Goal: Task Accomplishment & Management: Use online tool/utility

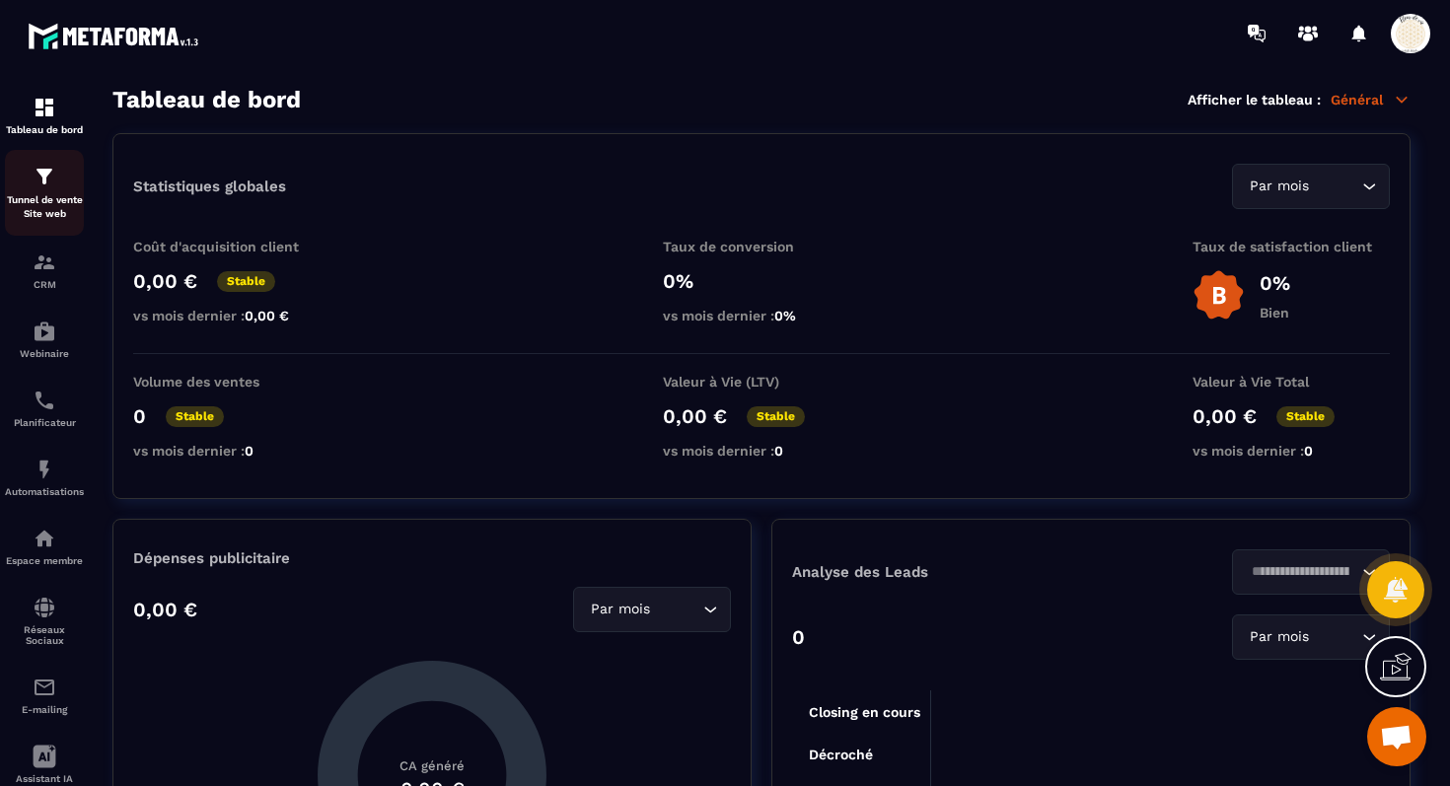
click at [44, 182] on img at bounding box center [45, 177] width 24 height 24
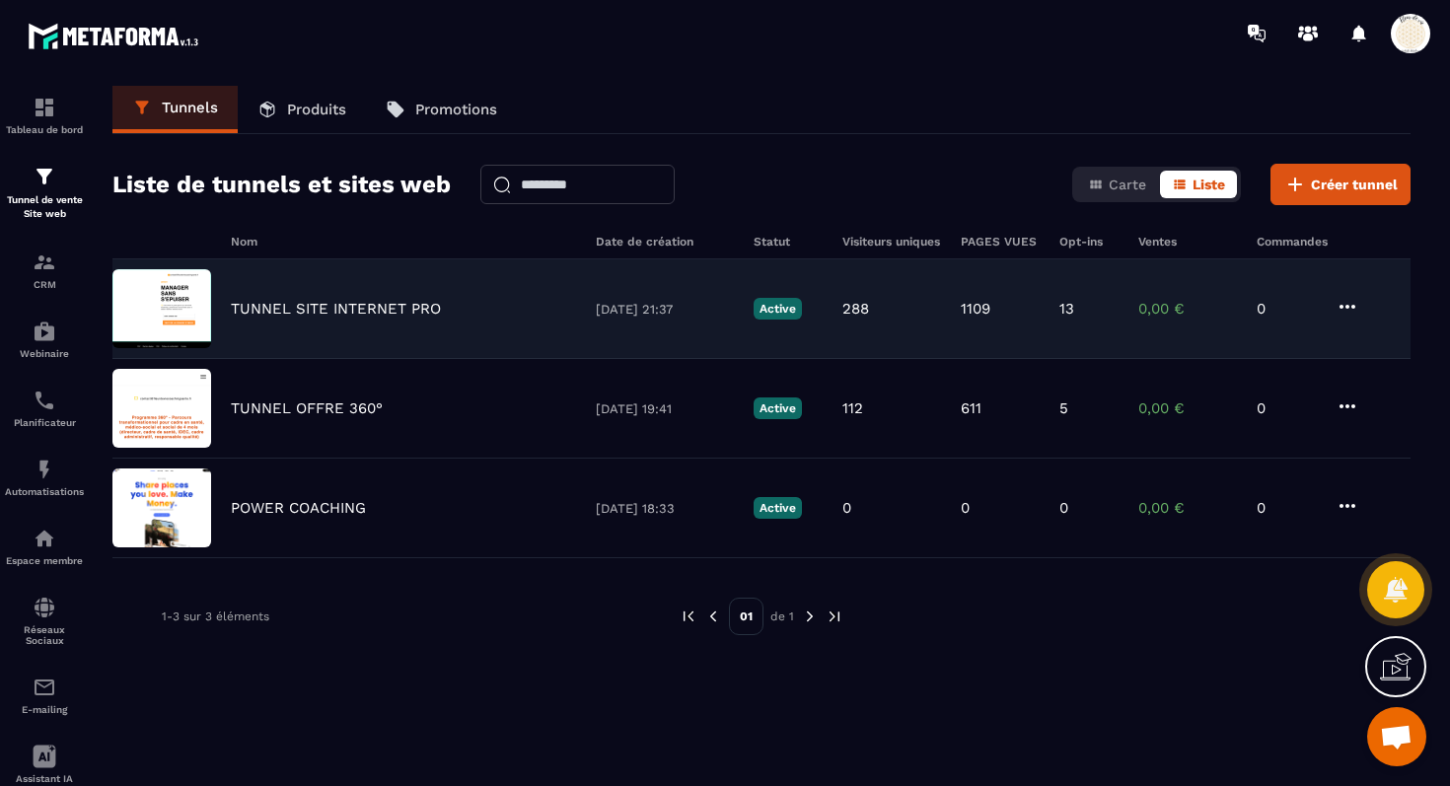
click at [357, 305] on p "TUNNEL SITE INTERNET PRO" at bounding box center [336, 309] width 210 height 18
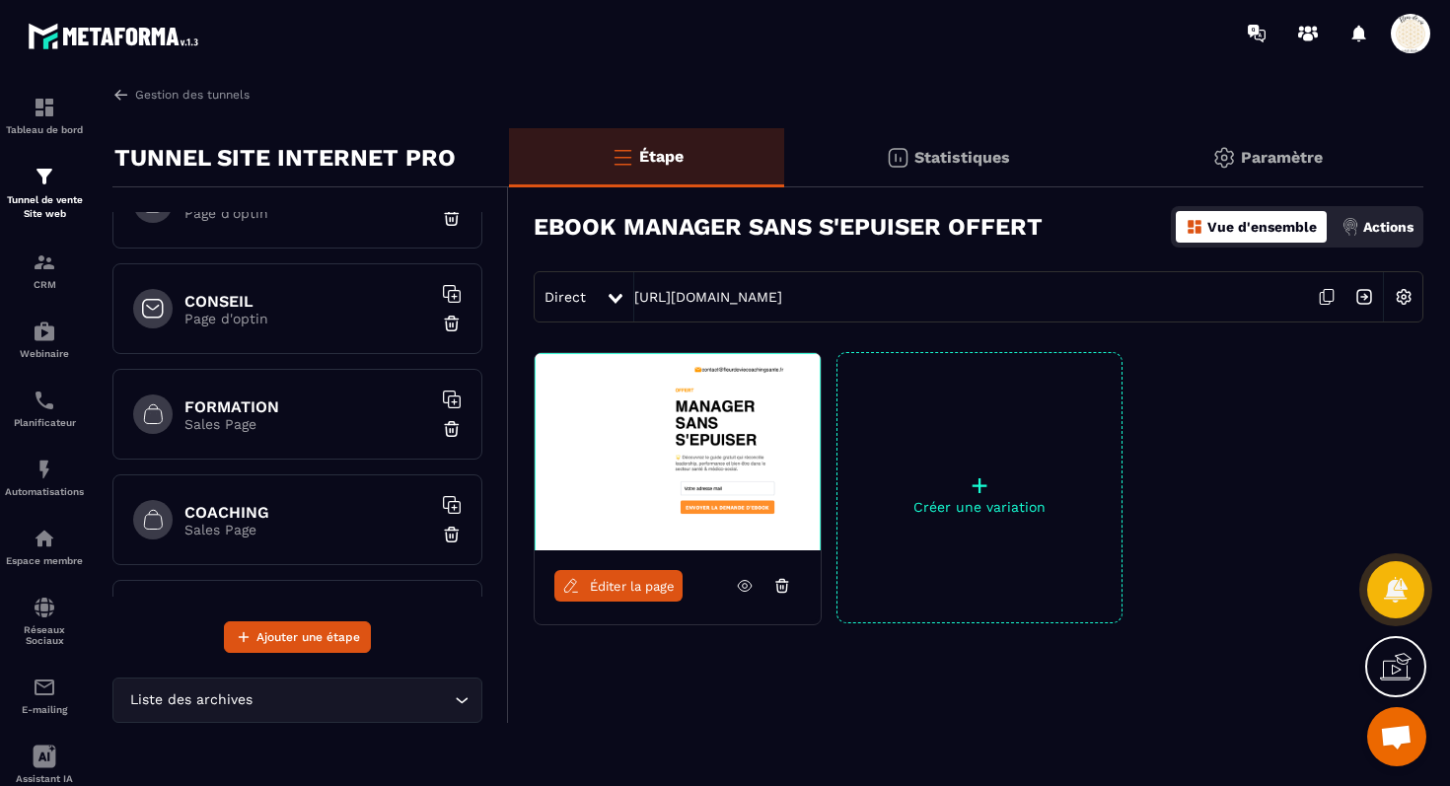
scroll to position [275, 0]
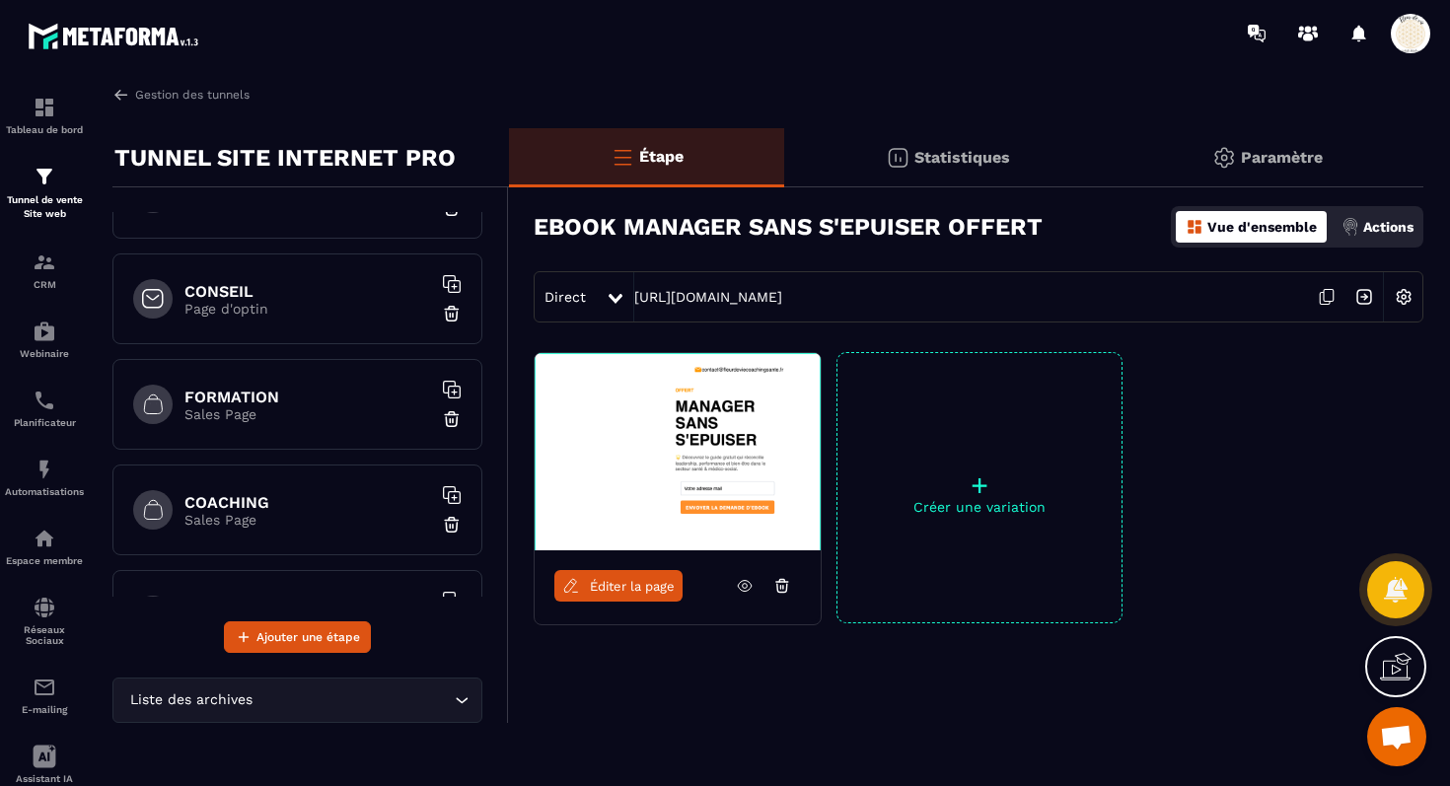
click at [302, 306] on p "Page d'optin" at bounding box center [308, 309] width 247 height 16
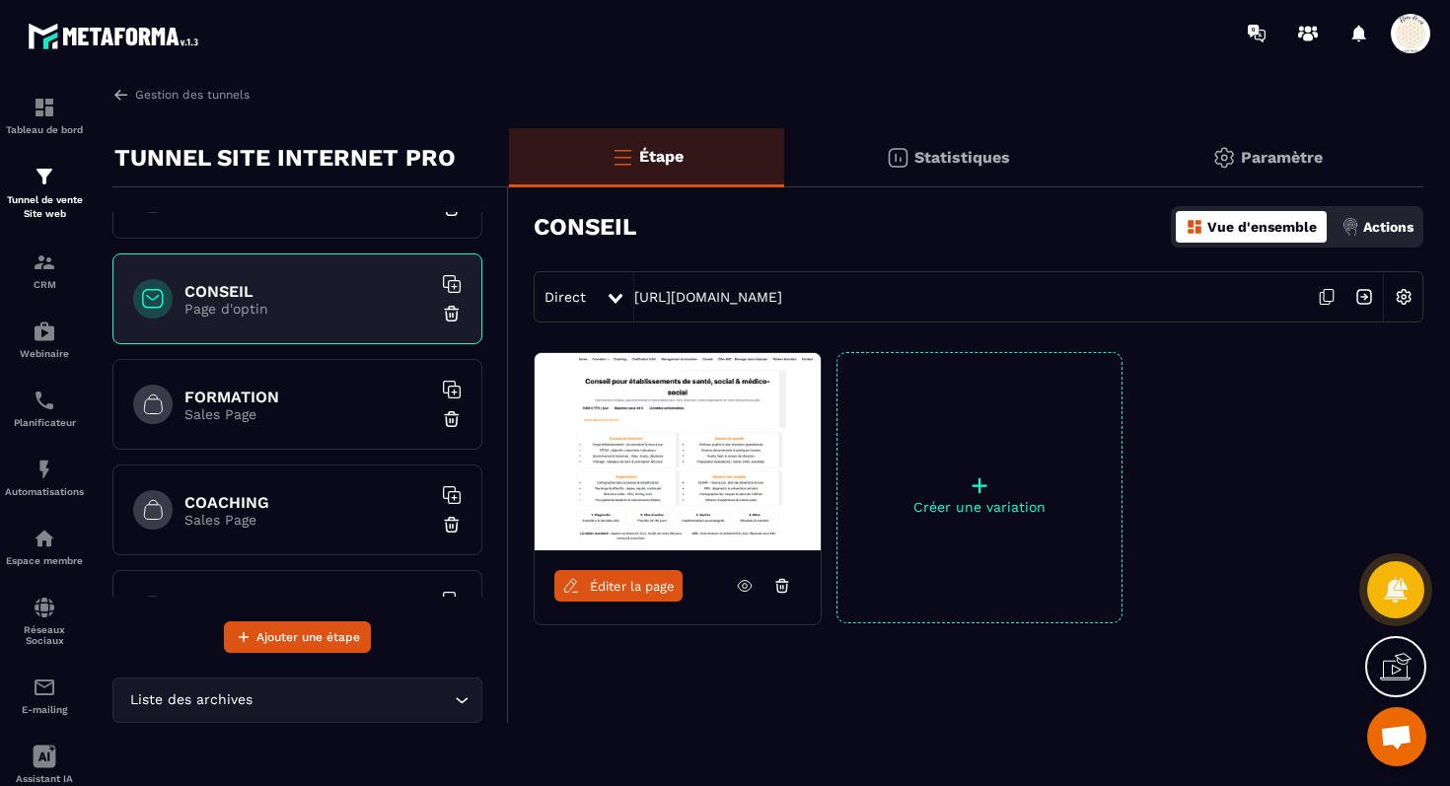
click at [621, 588] on span "Éditer la page" at bounding box center [632, 586] width 85 height 15
